Goal: Check status: Check status

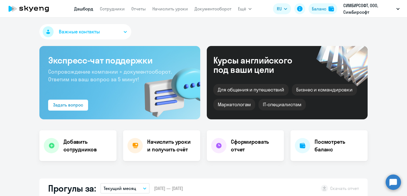
select select "30"
click at [109, 11] on link "Сотрудники" at bounding box center [112, 8] width 25 height 5
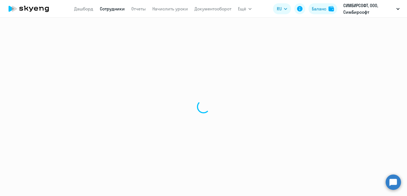
select select "30"
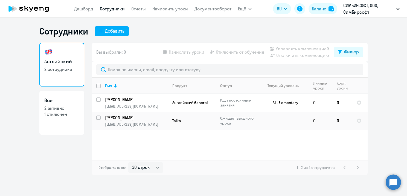
click at [61, 108] on p "2 активно" at bounding box center [61, 108] width 35 height 6
select select "30"
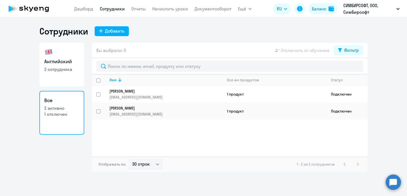
click at [69, 69] on p "2 сотрудника" at bounding box center [61, 69] width 35 height 6
select select "30"
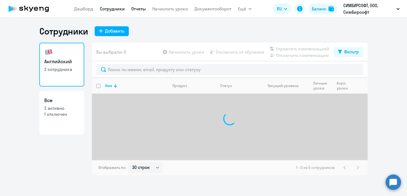
click at [140, 7] on link "Отчеты" at bounding box center [138, 8] width 14 height 5
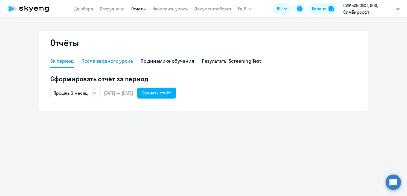
click at [109, 58] on div "После вводного урока" at bounding box center [106, 60] width 51 height 7
select select "10"
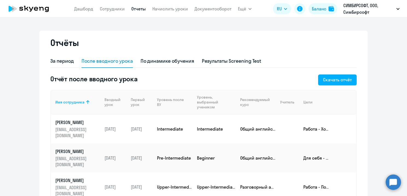
click at [191, 9] on nav "Дашборд Сотрудники Отчеты Начислить уроки Документооборот" at bounding box center [152, 8] width 157 height 11
click at [205, 10] on link "Документооборот" at bounding box center [212, 8] width 37 height 5
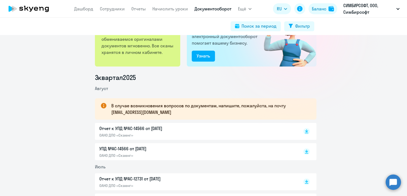
scroll to position [55, 0]
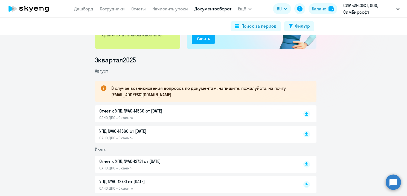
click at [178, 117] on p "ОАНО ДПО «Скаенг»" at bounding box center [156, 117] width 115 height 5
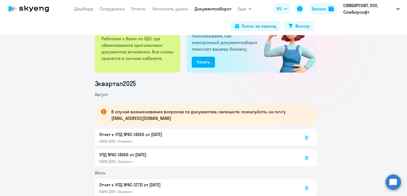
scroll to position [0, 0]
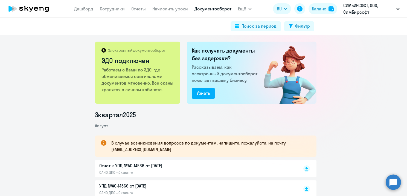
click at [242, 9] on span "Ещё" at bounding box center [242, 8] width 8 height 7
click at [85, 11] on link "Дашборд" at bounding box center [83, 8] width 19 height 5
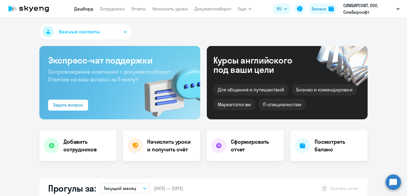
select select "30"
click at [114, 35] on button "Важные контакты" at bounding box center [85, 31] width 92 height 15
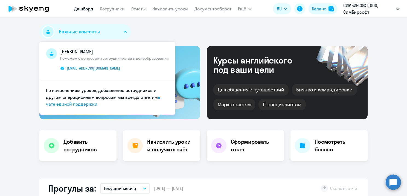
click at [181, 31] on div "Важные контакты Максим Путинцев Поможем с вопросами сотрудничества и ценообразо…" at bounding box center [203, 32] width 328 height 17
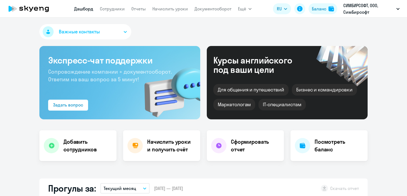
select select "30"
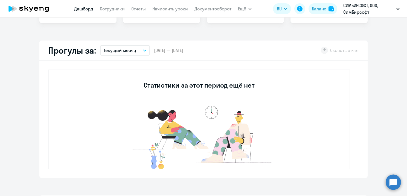
scroll to position [55, 0]
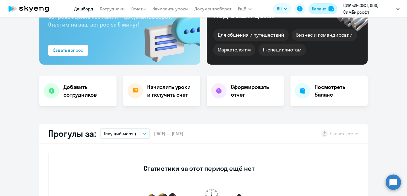
click at [319, 3] on app-header-actions "RU Баланс СИМБИРСОФТ, ООО, СимБирсофт СИМБИРСОФТ, ООО, СимБирсофт" at bounding box center [337, 8] width 129 height 13
click at [319, 8] on div "Баланс" at bounding box center [319, 8] width 14 height 7
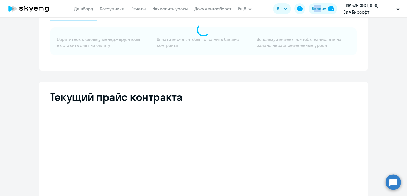
select select "english_adult_not_native_speaker"
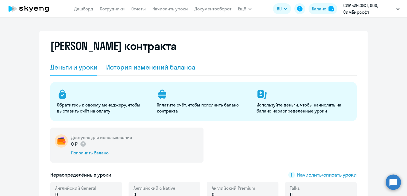
click at [165, 71] on div "История изменений баланса" at bounding box center [150, 67] width 89 height 9
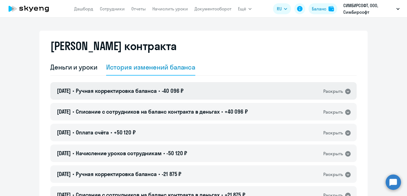
click at [340, 93] on div "Раскрыть" at bounding box center [337, 90] width 28 height 7
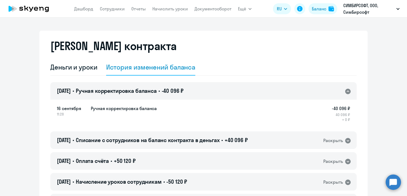
click at [340, 92] on div "Раскрыть" at bounding box center [337, 90] width 28 height 7
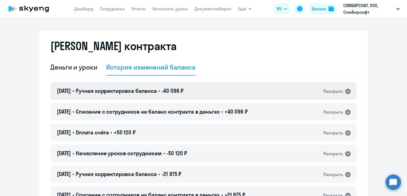
click at [198, 87] on div "[DATE] • Ручная корректировка баланса • -40 096 ₽ Раскрыть" at bounding box center [203, 90] width 306 height 17
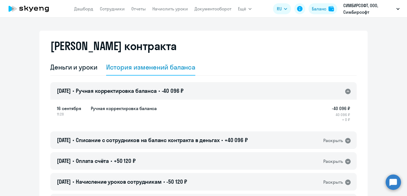
click at [196, 90] on div "[DATE] • Ручная корректировка баланса • -40 096 ₽ Раскрыть" at bounding box center [203, 90] width 306 height 17
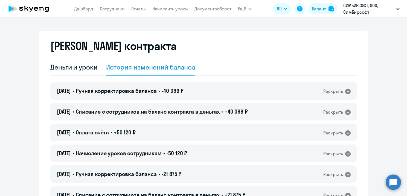
click at [225, 57] on div "[PERSON_NAME] контракта" at bounding box center [203, 49] width 306 height 20
click at [243, 45] on div "[PERSON_NAME] контракта" at bounding box center [203, 49] width 306 height 20
